Goal: Task Accomplishment & Management: Manage account settings

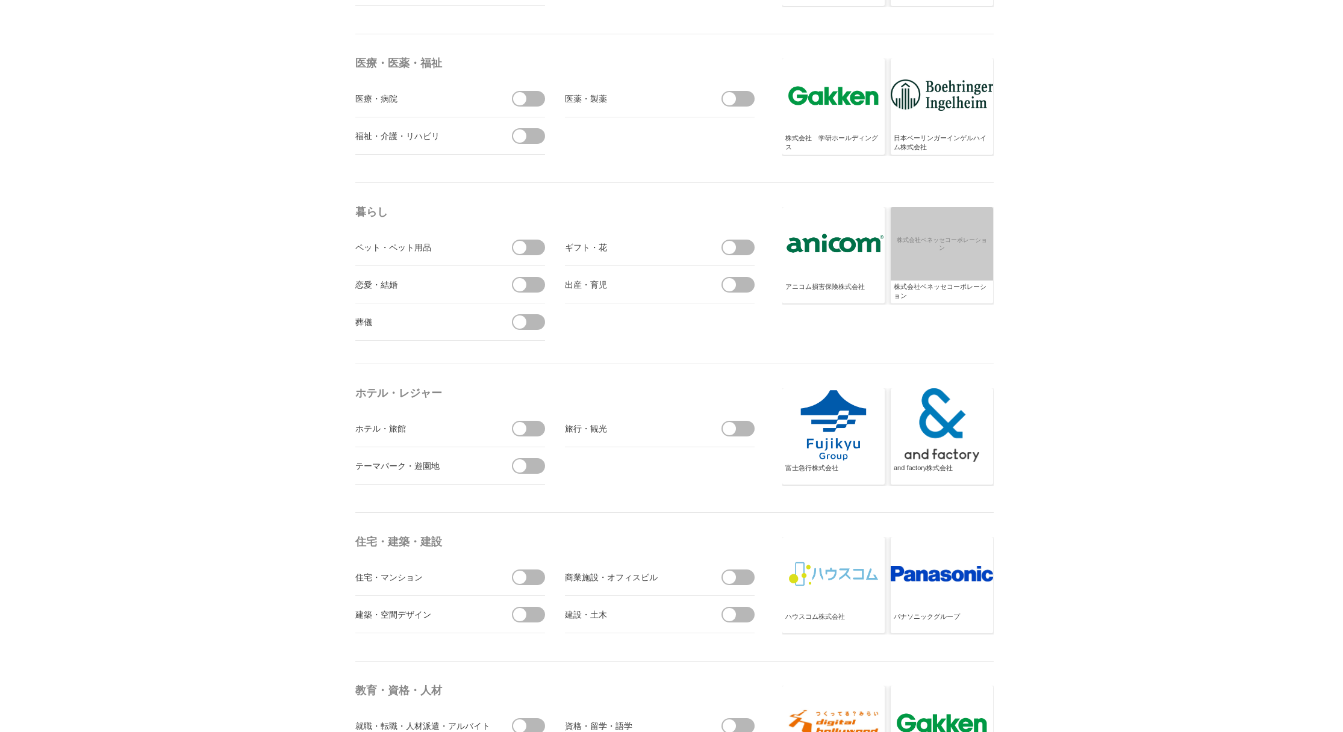
scroll to position [2650, 0]
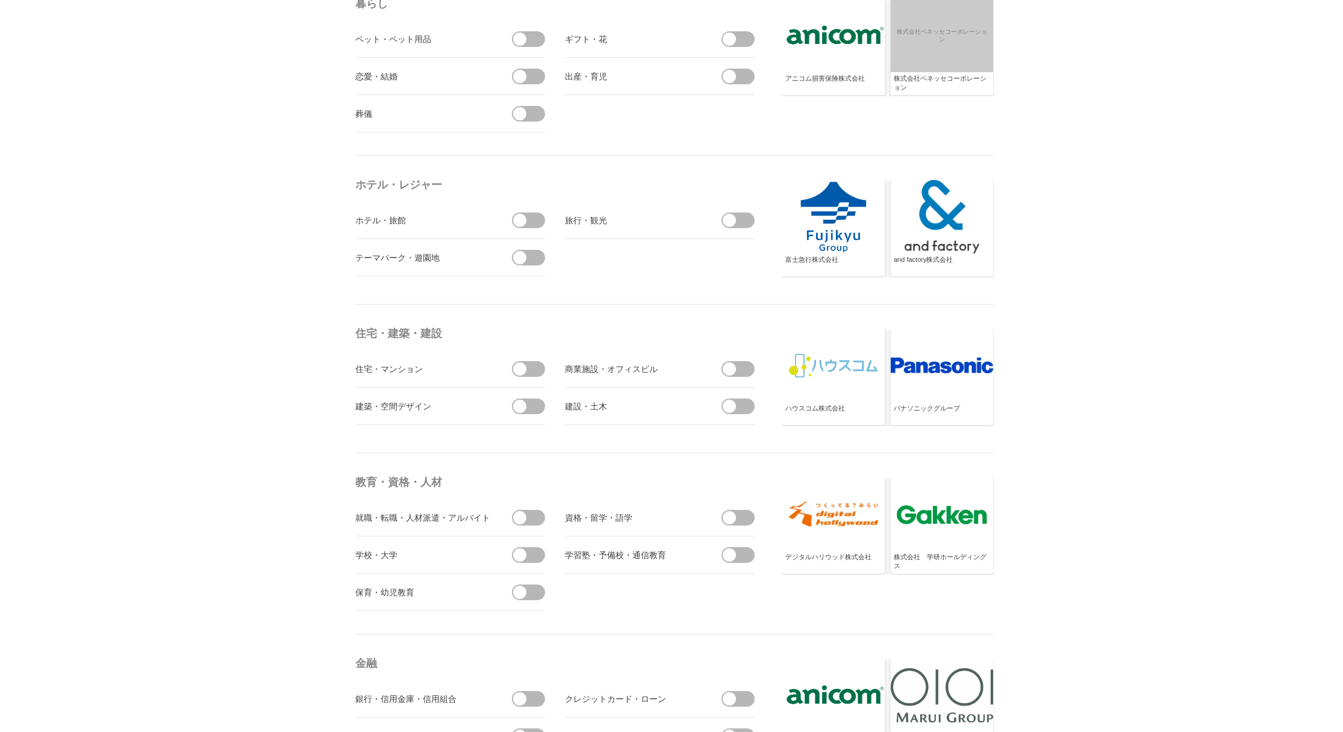
click at [534, 220] on span at bounding box center [532, 221] width 25 height 16
click at [0, 0] on input "checkbox" at bounding box center [0, 0] width 0 height 0
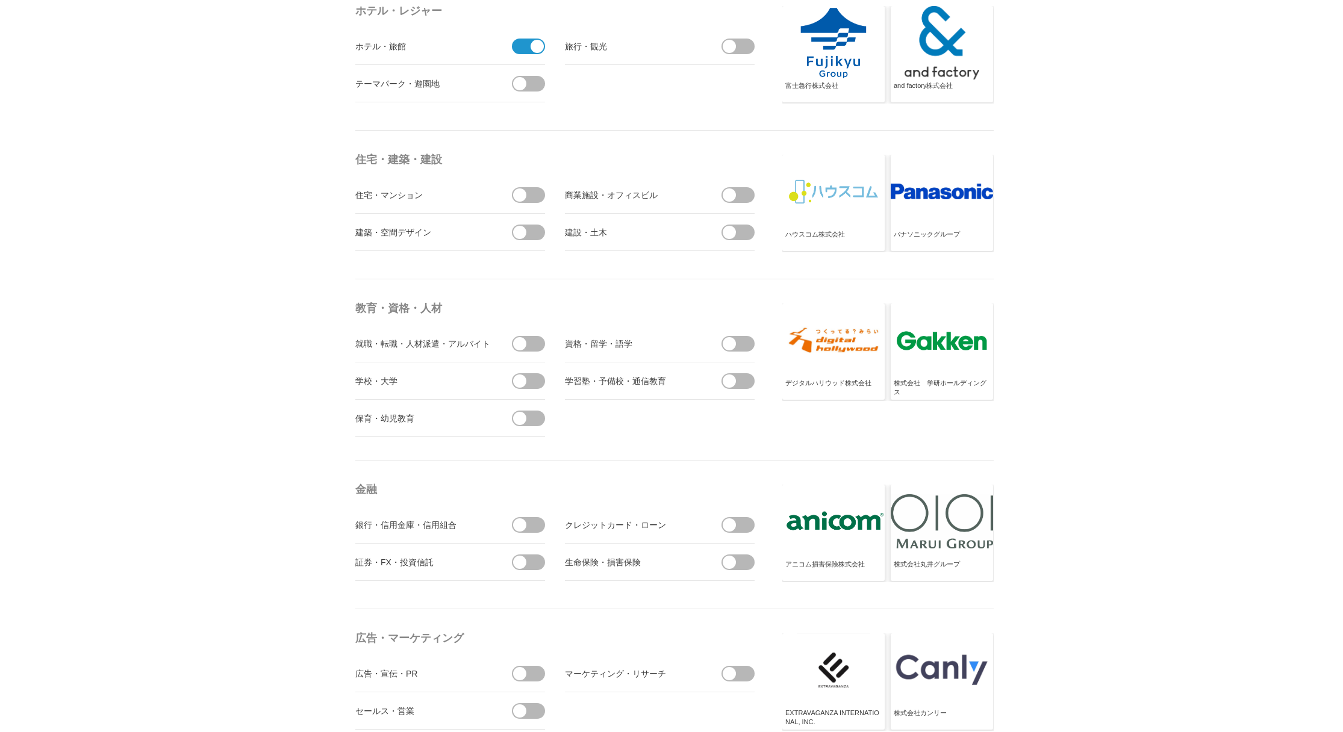
scroll to position [2831, 0]
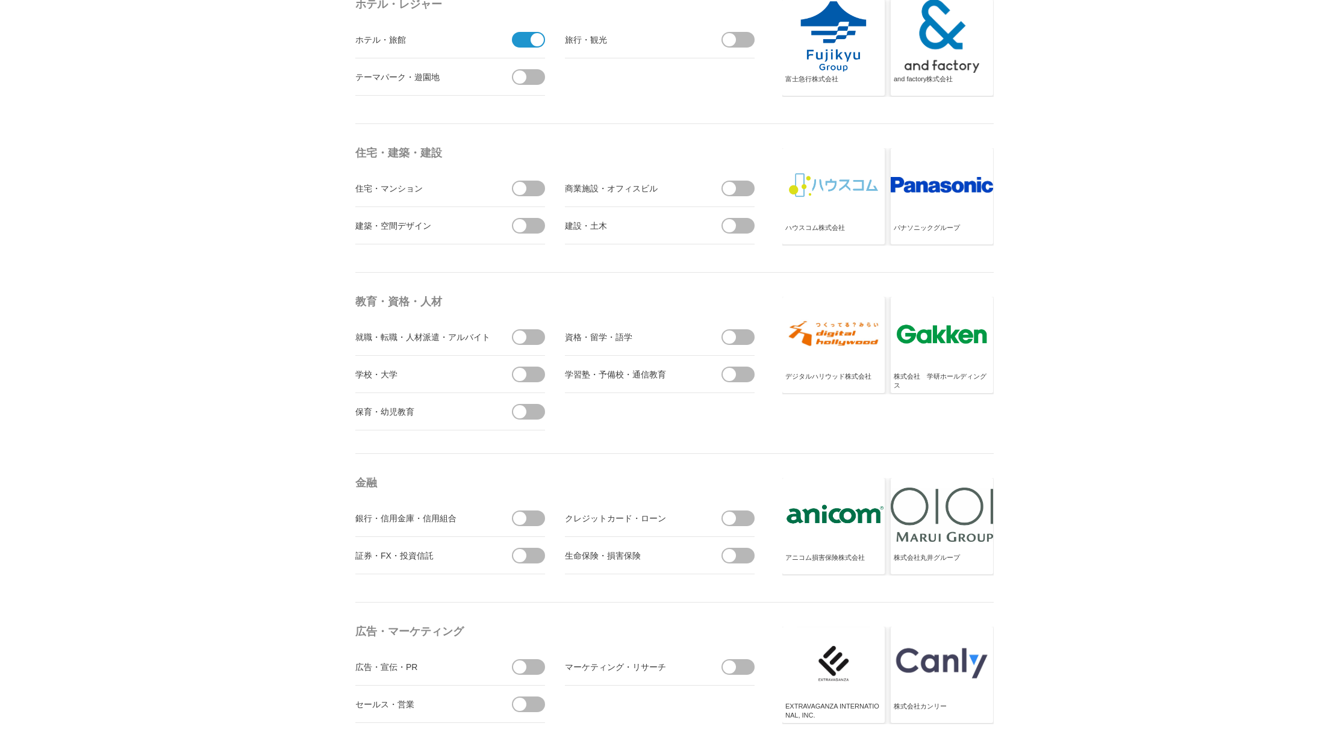
click at [532, 185] on span at bounding box center [532, 189] width 25 height 16
click at [0, 0] on input "checkbox" at bounding box center [0, 0] width 0 height 0
click at [744, 188] on span at bounding box center [741, 189] width 25 height 16
click at [0, 0] on input "checkbox" at bounding box center [0, 0] width 0 height 0
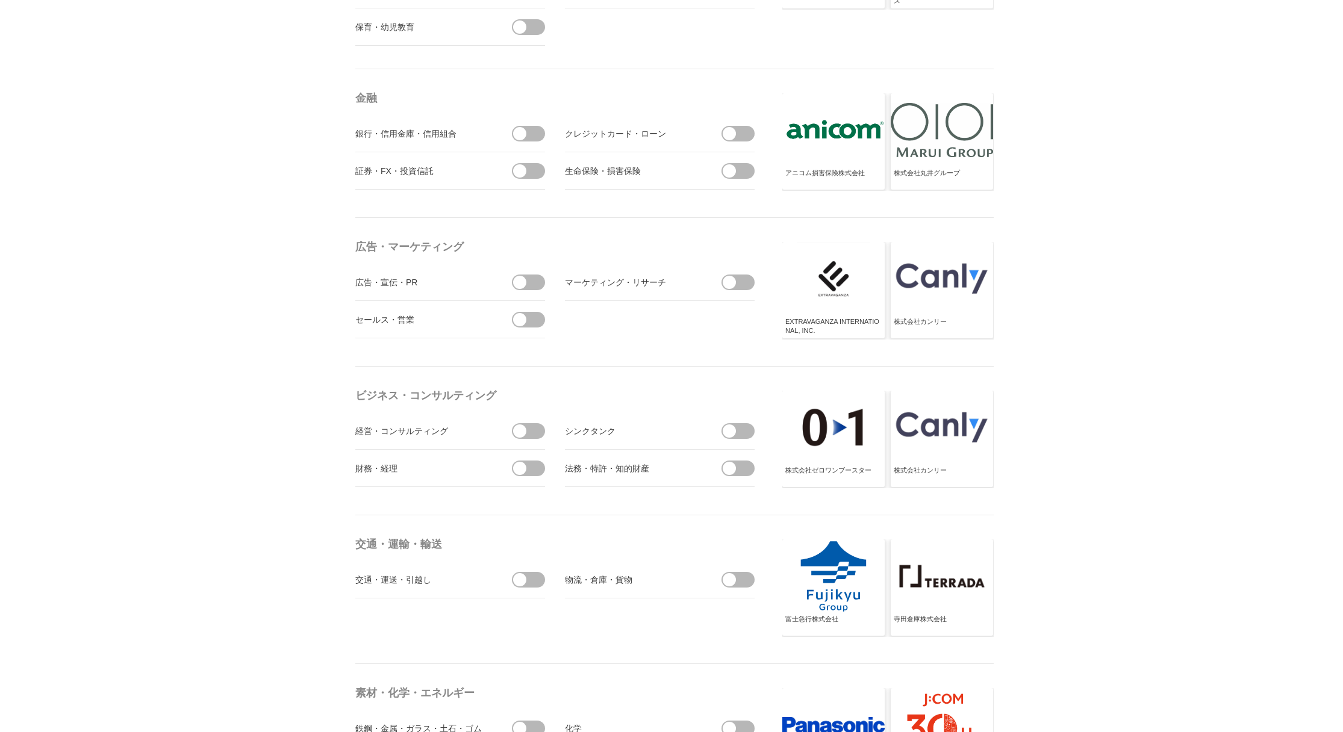
scroll to position [3253, 0]
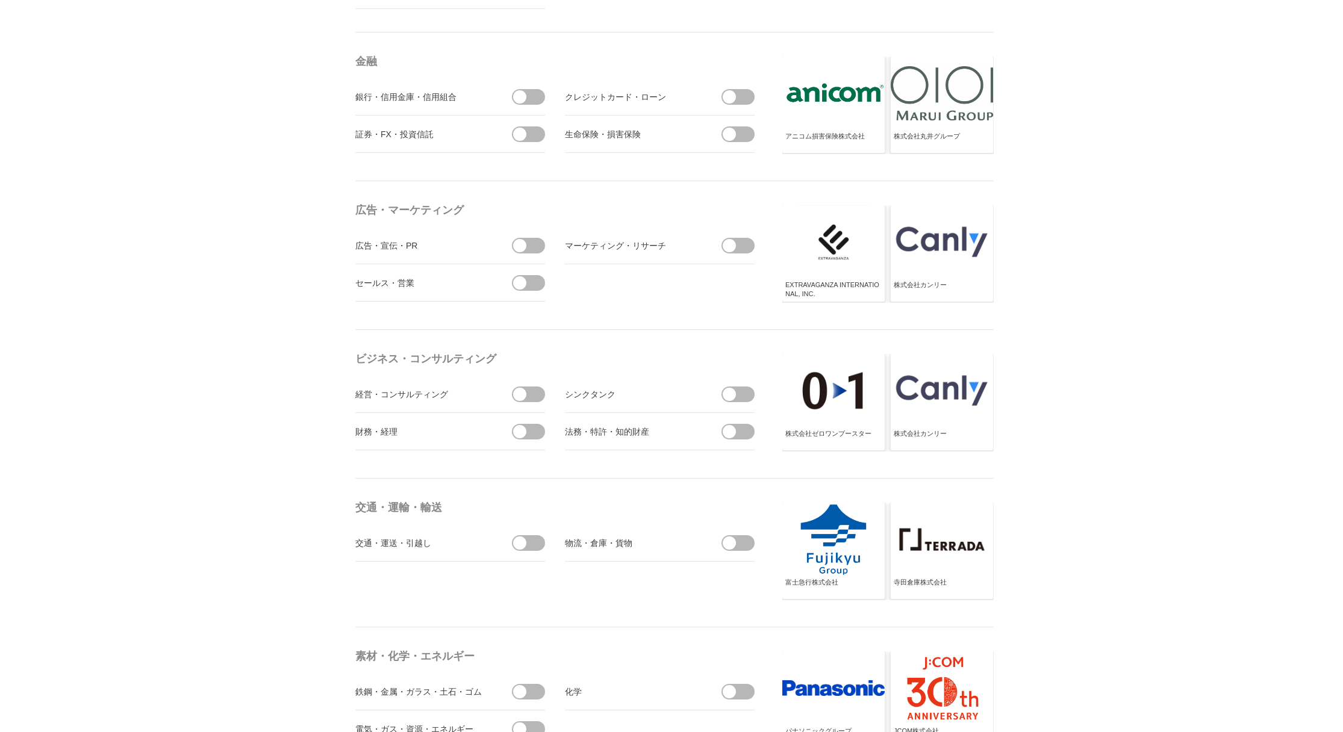
click at [744, 134] on span at bounding box center [741, 134] width 25 height 16
click at [0, 0] on input "checkbox" at bounding box center [0, 0] width 0 height 0
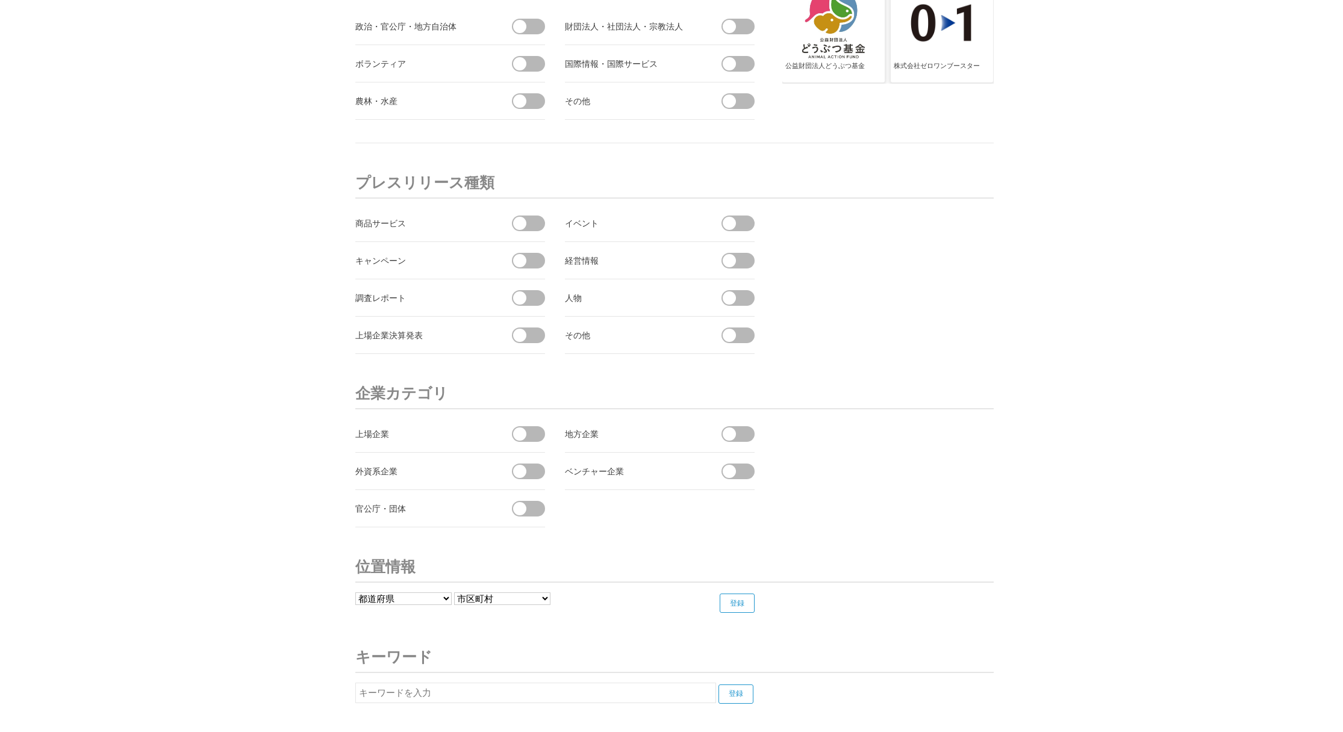
scroll to position [4216, 0]
click at [748, 254] on span at bounding box center [741, 260] width 25 height 16
click at [0, 0] on input "checkbox" at bounding box center [0, 0] width 0 height 0
click at [532, 298] on span at bounding box center [532, 298] width 25 height 16
click at [0, 0] on input "checkbox" at bounding box center [0, 0] width 0 height 0
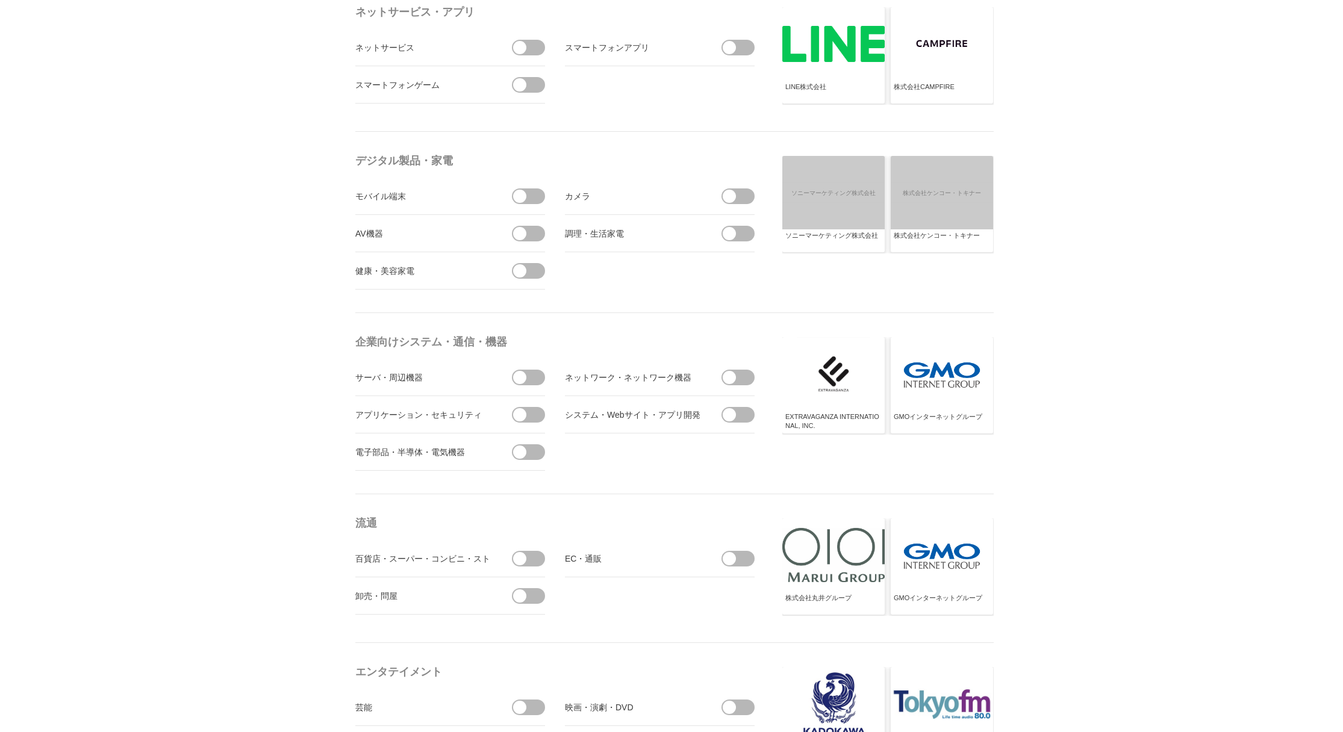
scroll to position [0, 0]
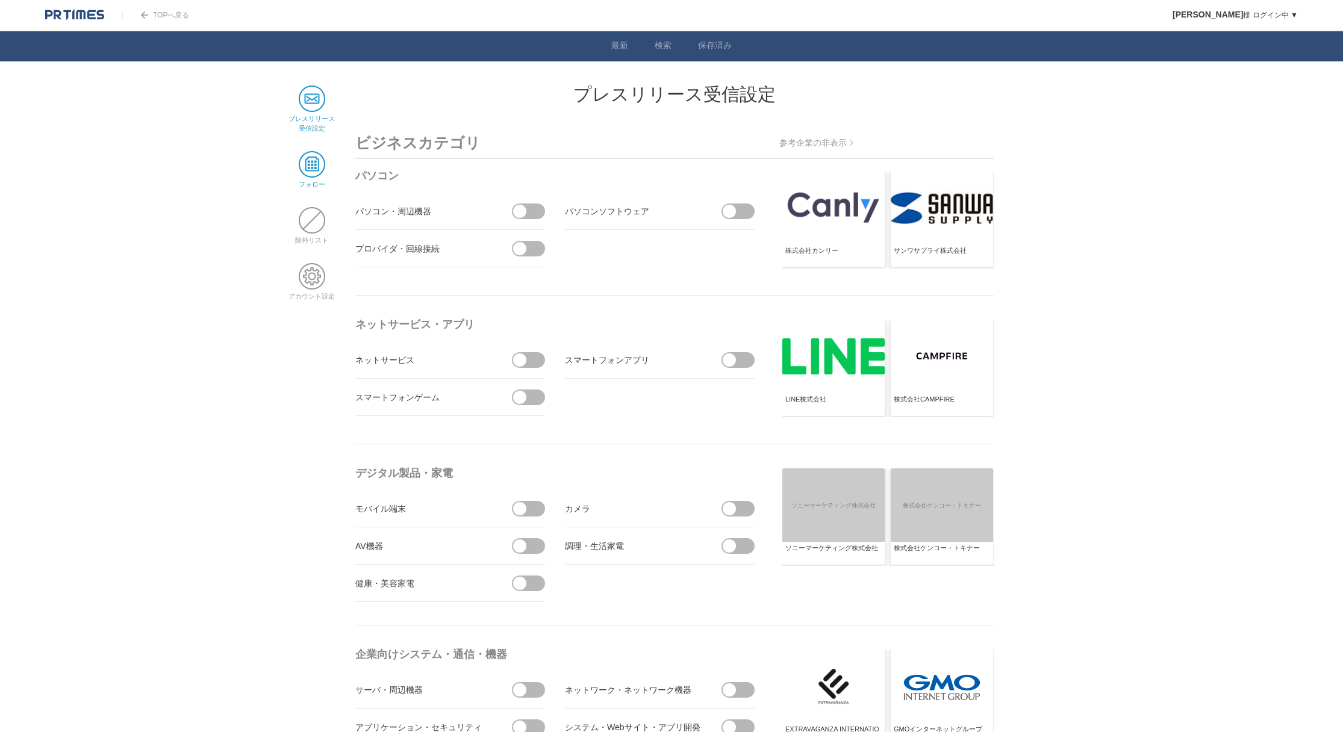
click at [307, 160] on span at bounding box center [312, 164] width 27 height 27
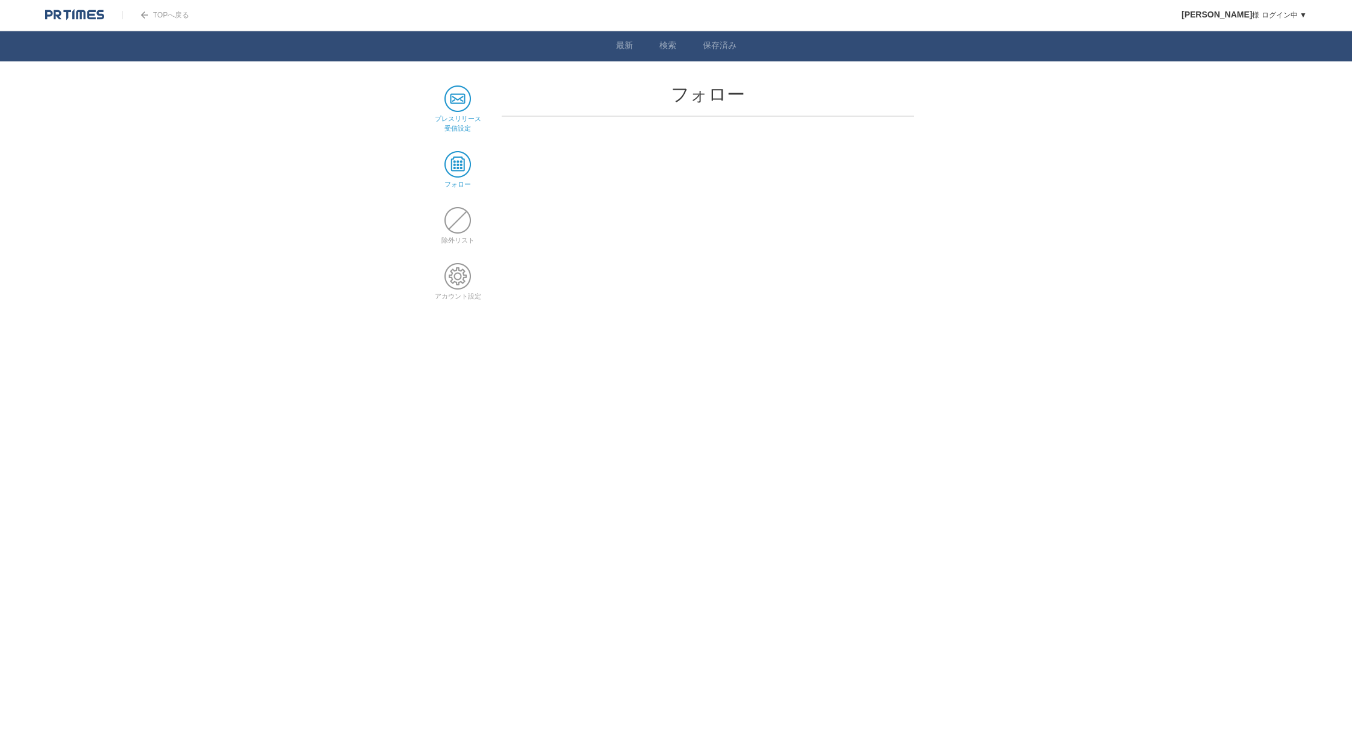
click at [454, 93] on span at bounding box center [458, 99] width 27 height 27
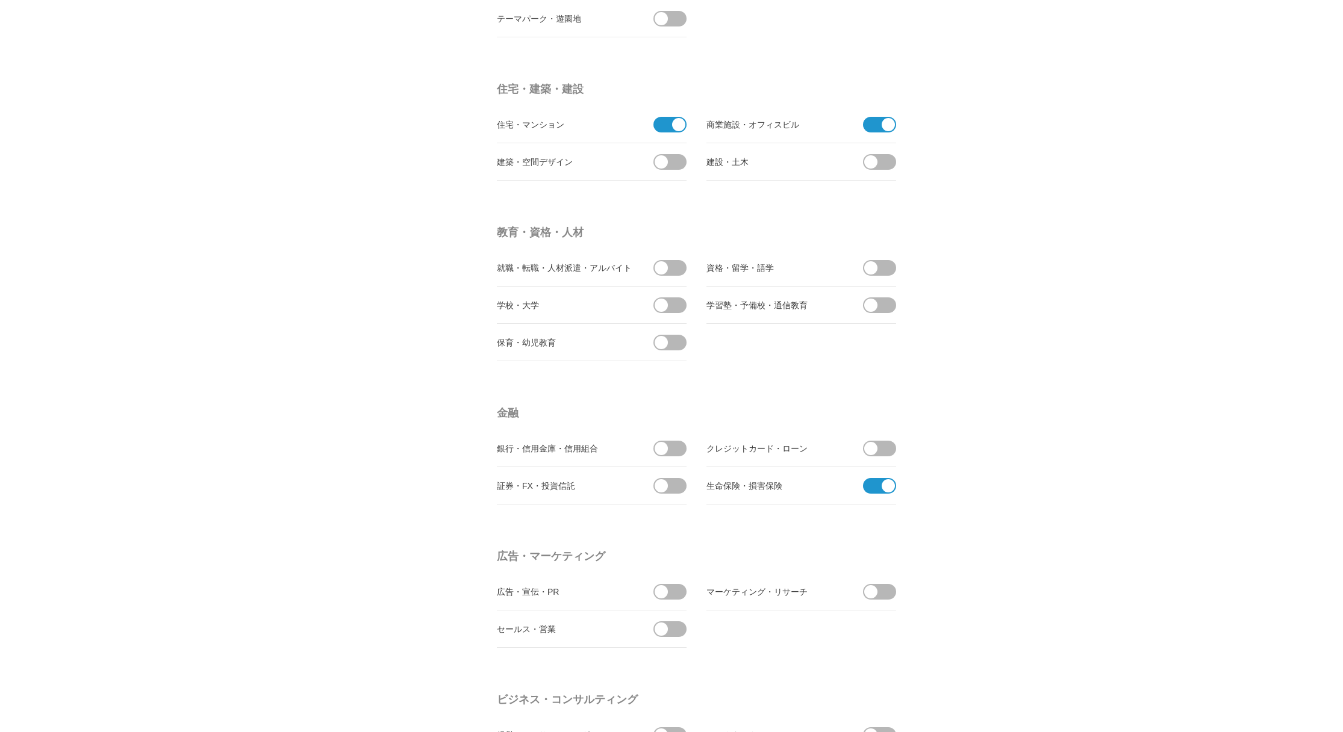
scroll to position [2771, 0]
